Goal: Transaction & Acquisition: Purchase product/service

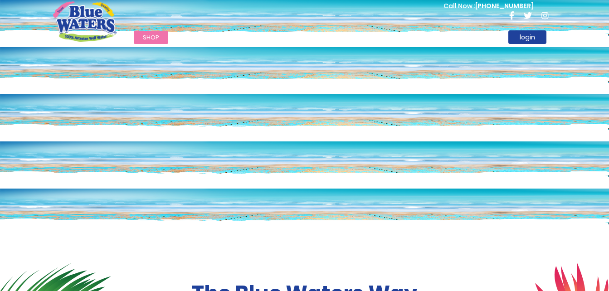
click at [148, 39] on span "Shop" at bounding box center [151, 37] width 16 height 9
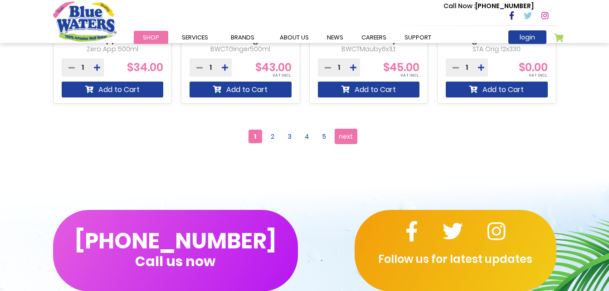
scroll to position [952, 0]
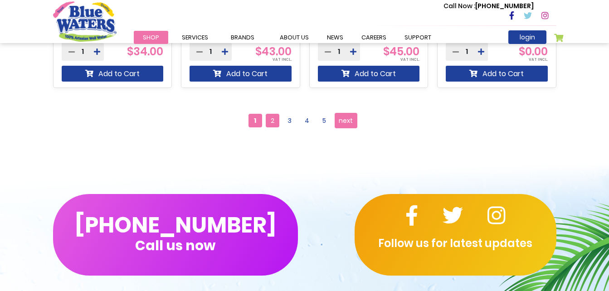
click at [268, 123] on span "2" at bounding box center [273, 121] width 14 height 14
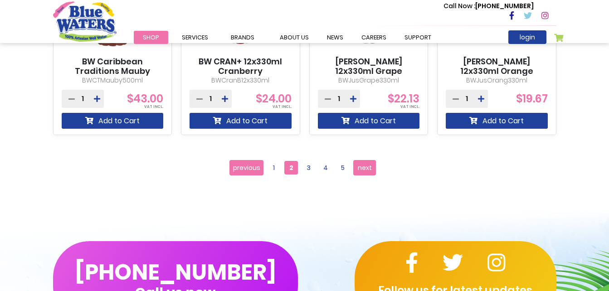
scroll to position [906, 0]
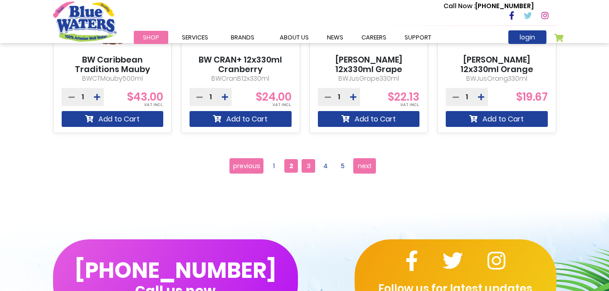
click at [306, 170] on span "3" at bounding box center [308, 166] width 14 height 14
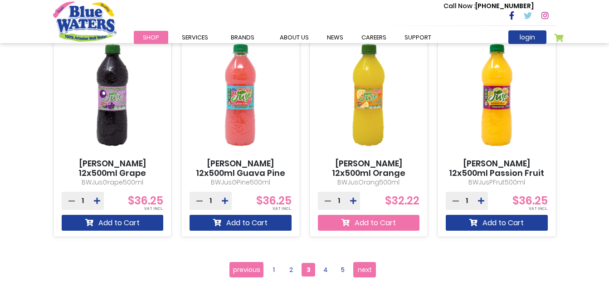
scroll to position [816, 0]
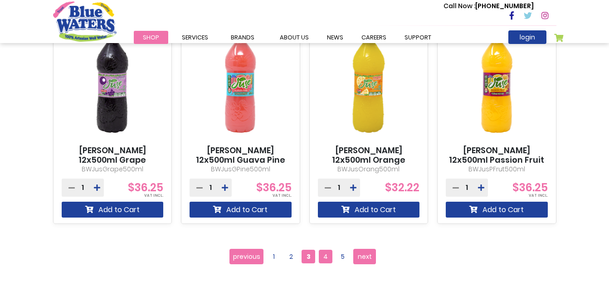
click at [332, 259] on span "4" at bounding box center [326, 257] width 14 height 14
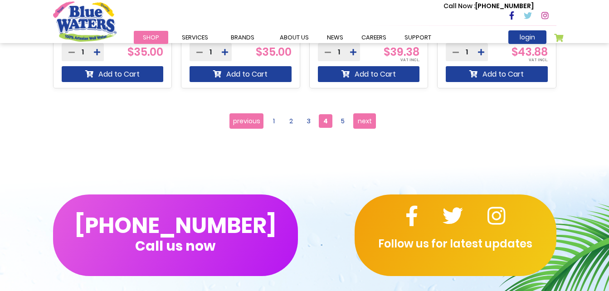
scroll to position [952, 0]
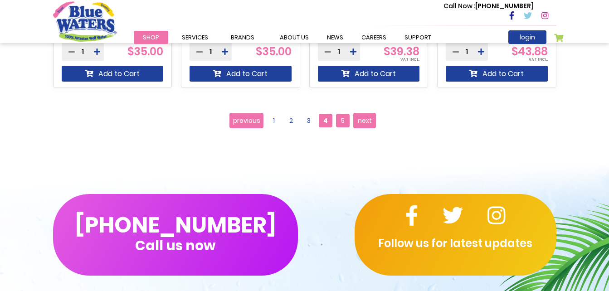
click at [344, 121] on span "5" at bounding box center [343, 121] width 14 height 14
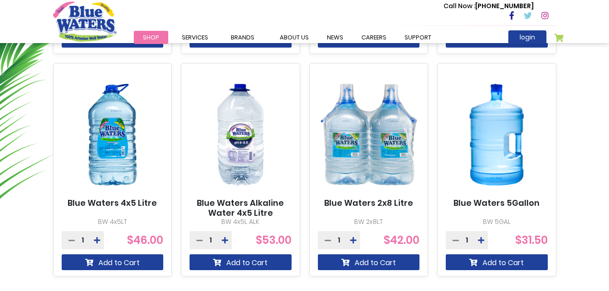
scroll to position [544, 0]
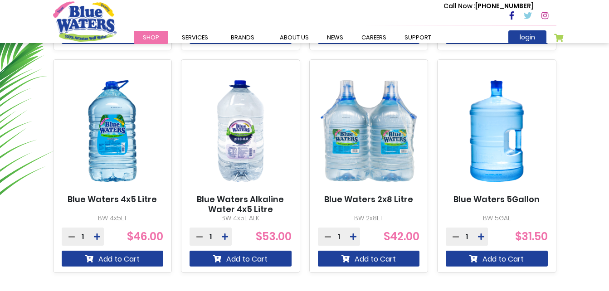
click at [481, 123] on img at bounding box center [496, 131] width 102 height 127
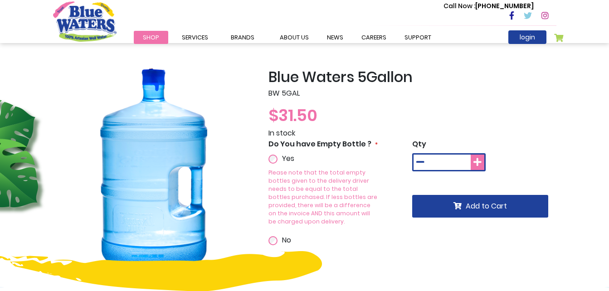
click at [478, 161] on icon at bounding box center [477, 162] width 8 height 9
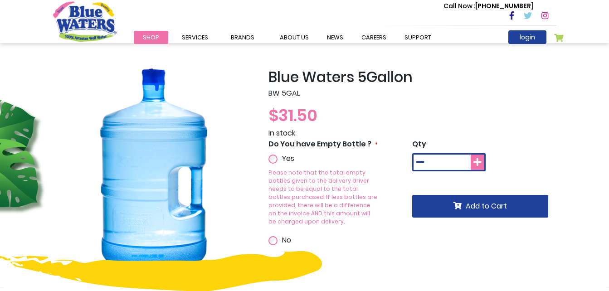
click at [478, 161] on icon at bounding box center [477, 162] width 8 height 9
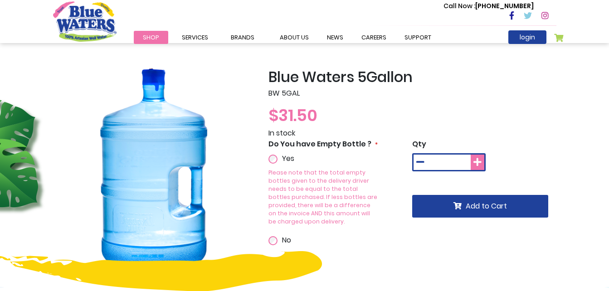
click at [477, 160] on icon at bounding box center [477, 162] width 8 height 9
type input "**"
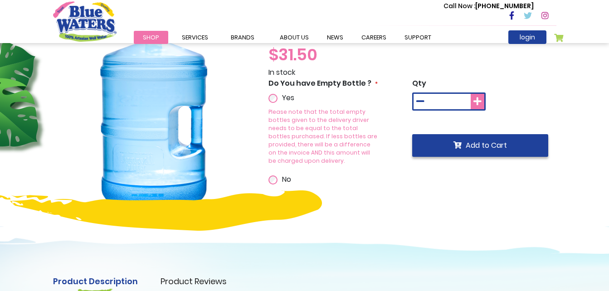
scroll to position [91, 0]
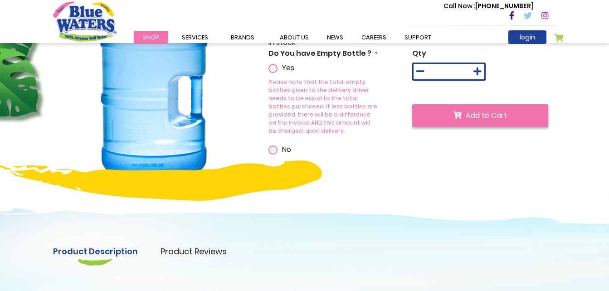
click at [481, 115] on span "Add to Cart" at bounding box center [485, 115] width 41 height 10
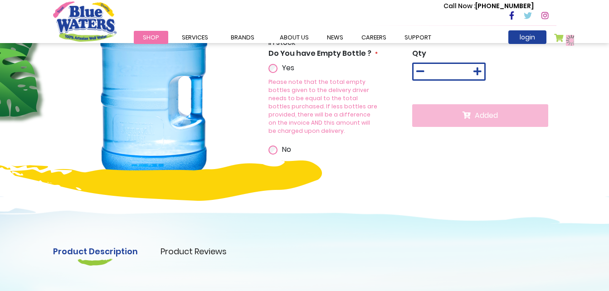
scroll to position [115, 0]
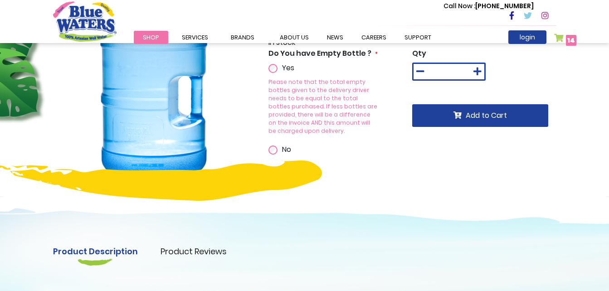
click at [567, 39] on span "14" at bounding box center [571, 40] width 8 height 9
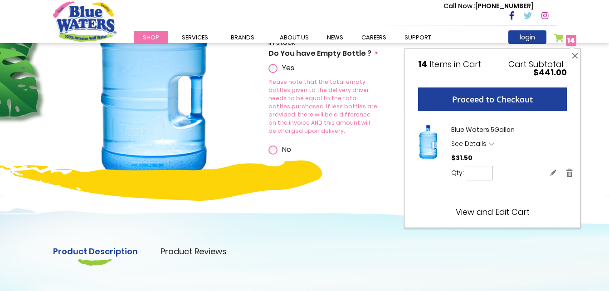
click at [573, 53] on button "Close" at bounding box center [574, 56] width 11 height 14
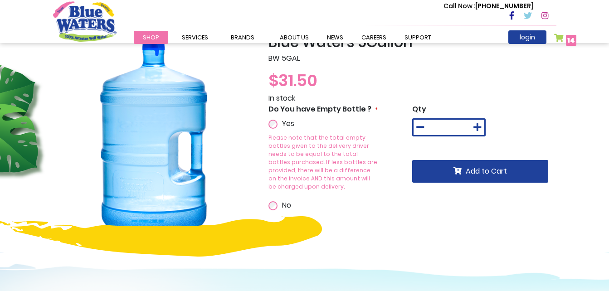
scroll to position [0, 0]
